Goal: Information Seeking & Learning: Check status

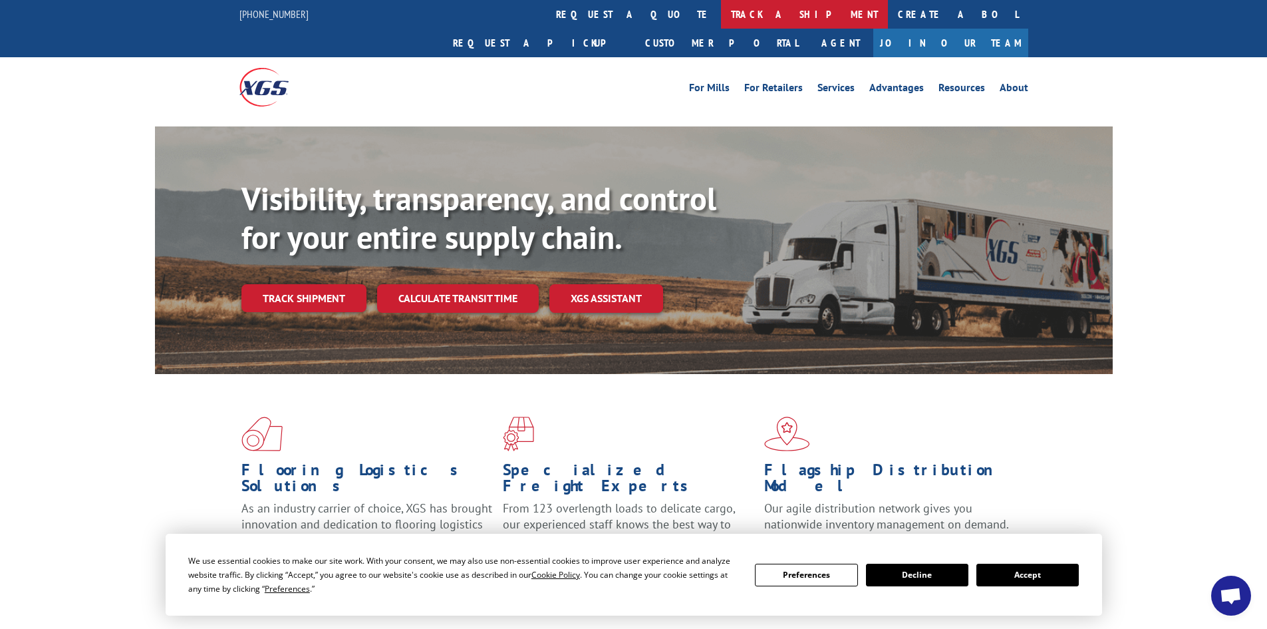
click at [721, 13] on link "track a shipment" at bounding box center [804, 14] width 167 height 29
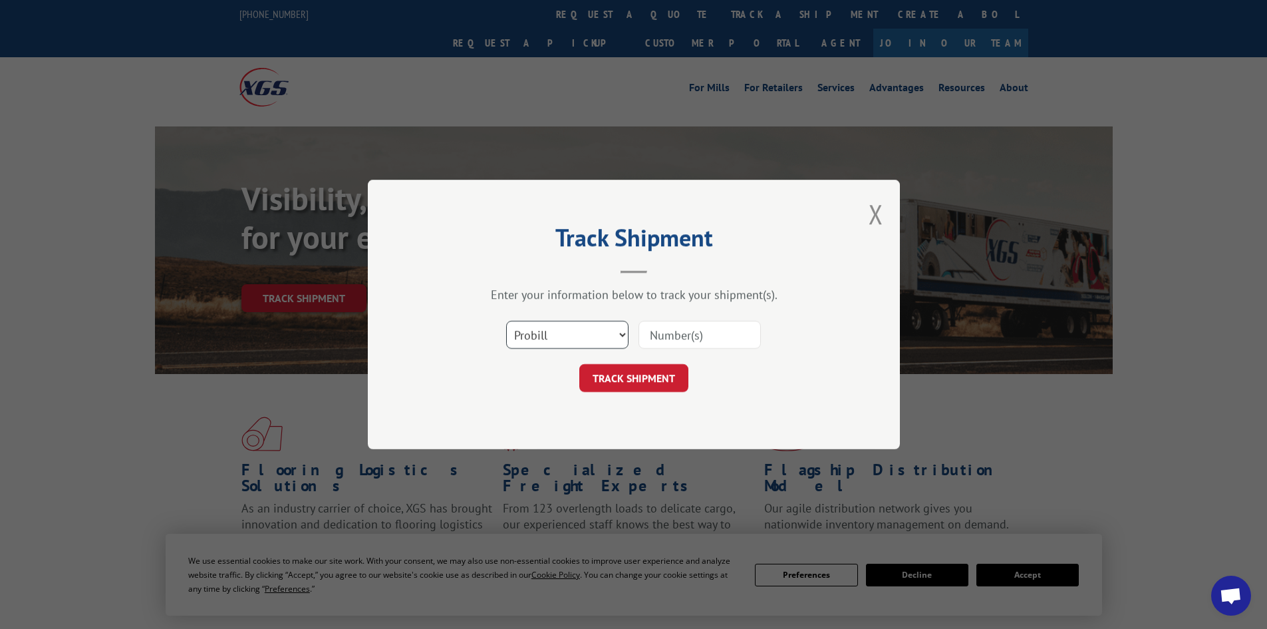
click at [582, 331] on select "Select category... Probill BOL PO" at bounding box center [567, 335] width 122 height 28
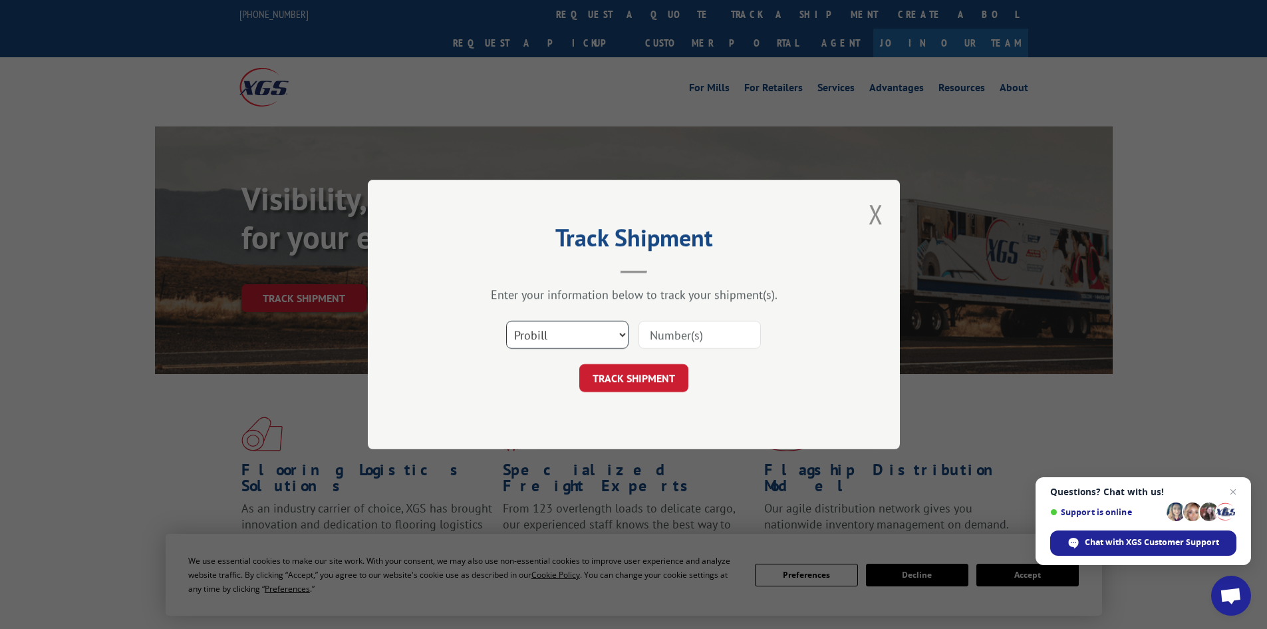
select select "bol"
click at [506, 321] on select "Select category... Probill BOL PO" at bounding box center [567, 335] width 122 height 28
paste input "6047783"
type input "6047783"
click at [639, 378] on button "TRACK SHIPMENT" at bounding box center [633, 378] width 109 height 28
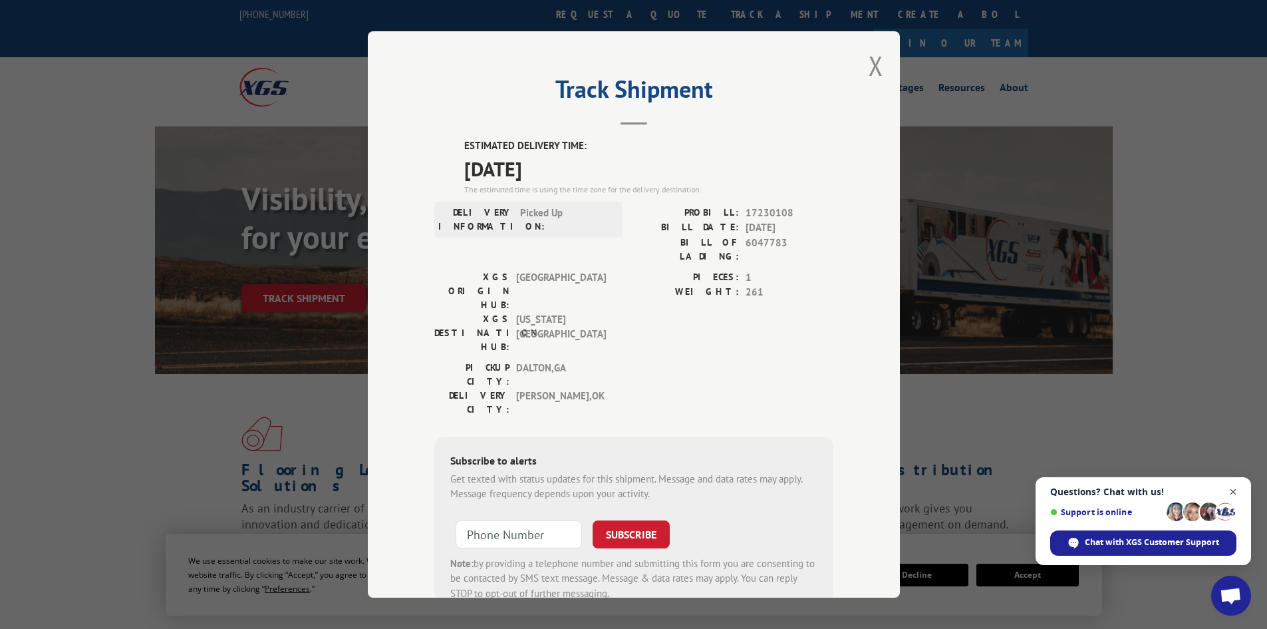
click at [1233, 490] on span "Close chat" at bounding box center [1233, 492] width 17 height 17
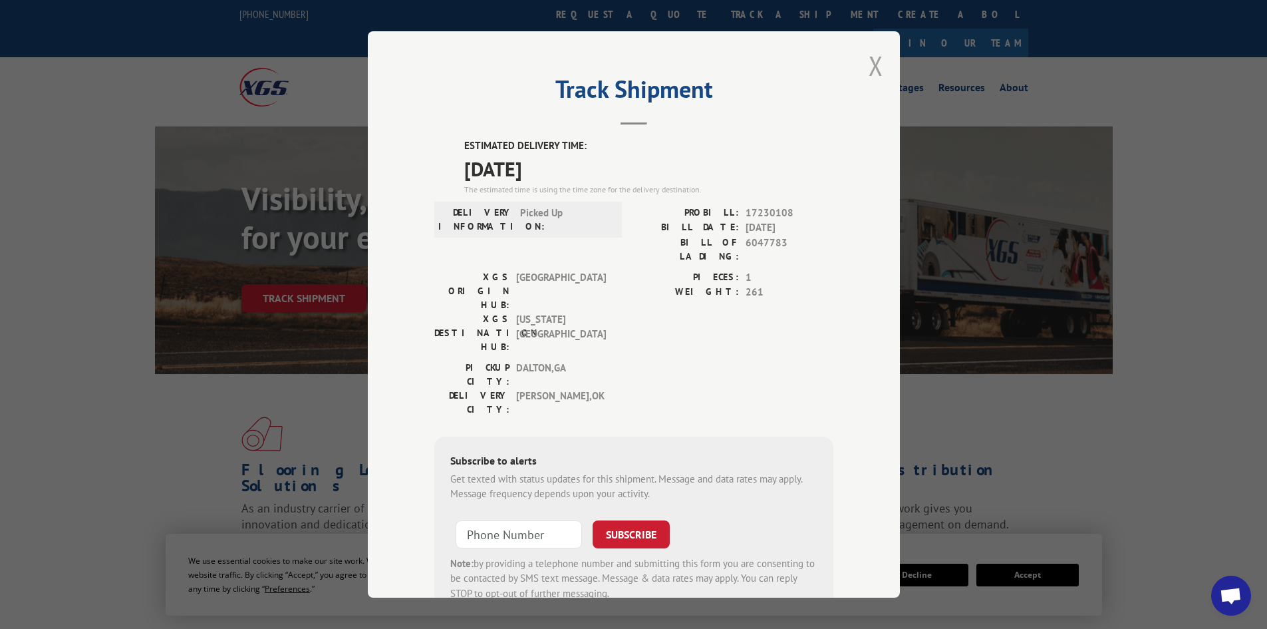
click at [869, 65] on button "Close modal" at bounding box center [876, 65] width 15 height 35
